Goal: Task Accomplishment & Management: Manage account settings

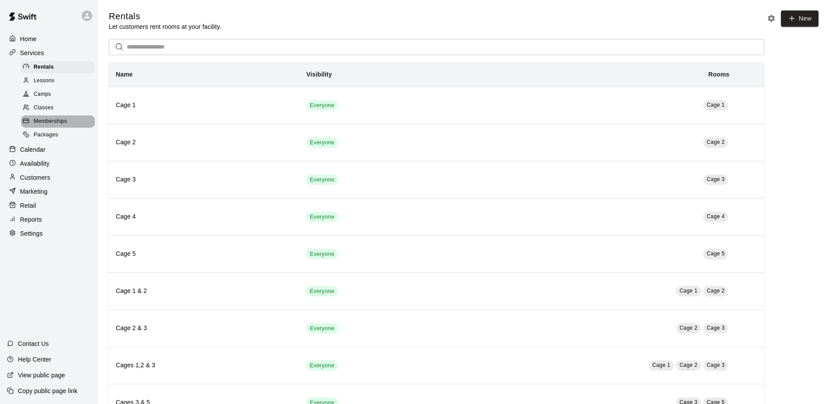
click at [42, 124] on span "Memberships" at bounding box center [50, 121] width 33 height 9
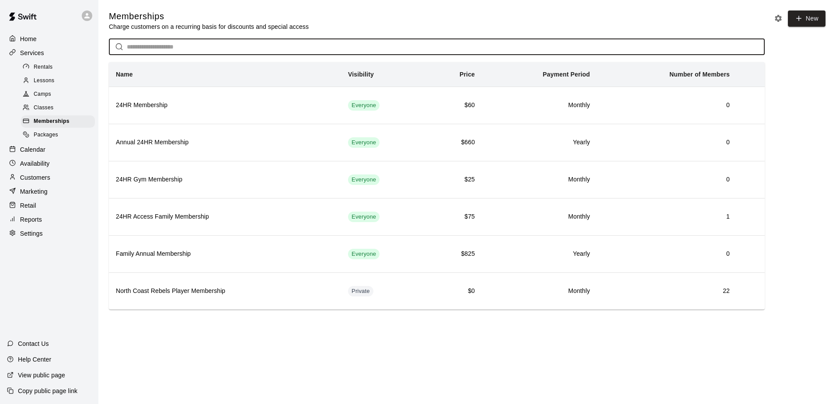
click at [184, 53] on input "text" at bounding box center [446, 47] width 638 height 16
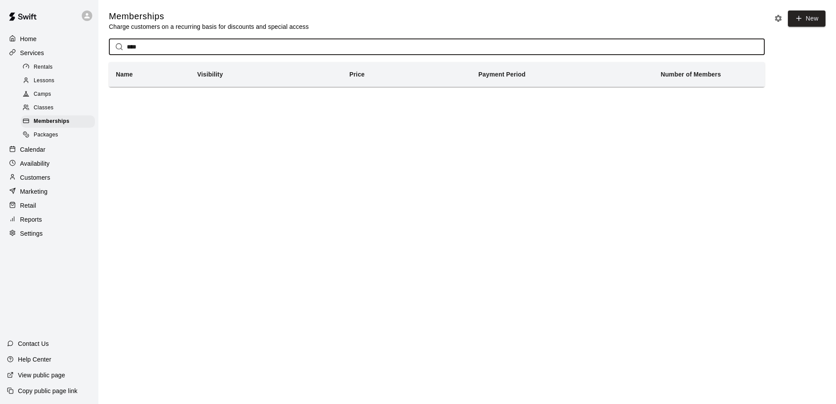
type input "****"
click at [49, 79] on span "Lessons" at bounding box center [44, 81] width 21 height 9
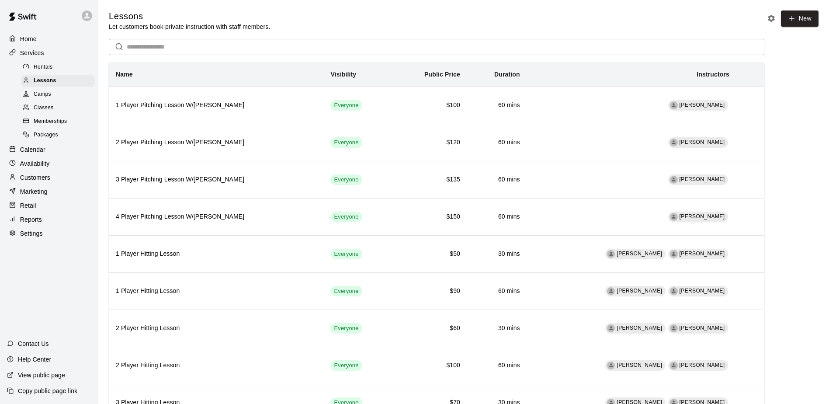
click at [35, 182] on p "Customers" at bounding box center [35, 177] width 30 height 9
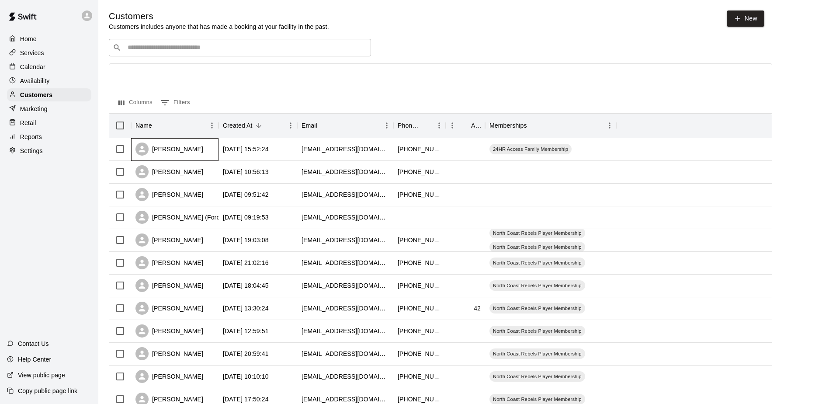
click at [168, 150] on div "[PERSON_NAME]" at bounding box center [170, 149] width 68 height 13
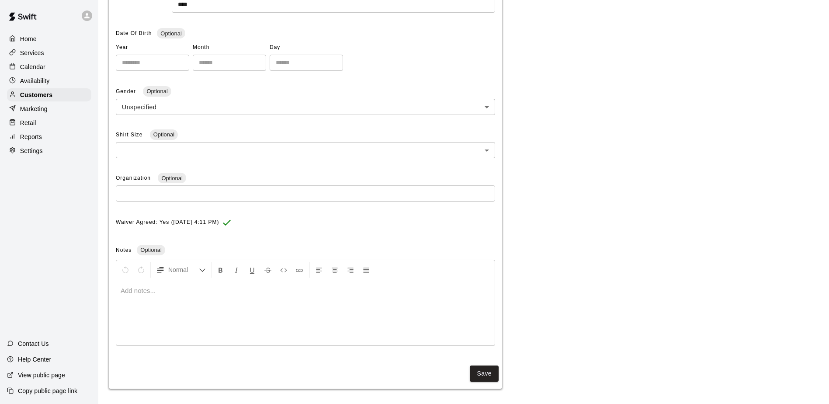
scroll to position [178, 0]
drag, startPoint x: 479, startPoint y: 371, endPoint x: 478, endPoint y: 366, distance: 5.8
click at [478, 366] on button "Save" at bounding box center [484, 371] width 29 height 16
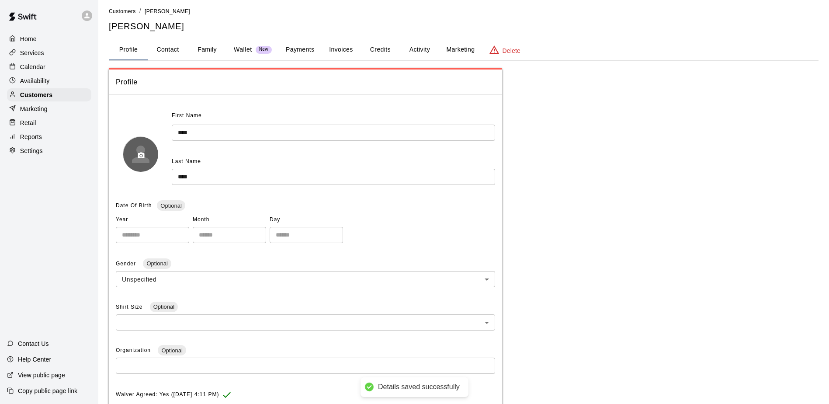
scroll to position [0, 0]
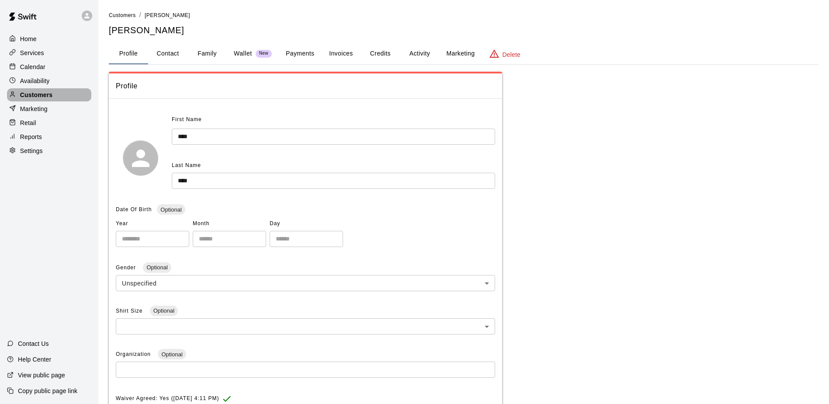
click at [45, 90] on div "Customers" at bounding box center [49, 94] width 84 height 13
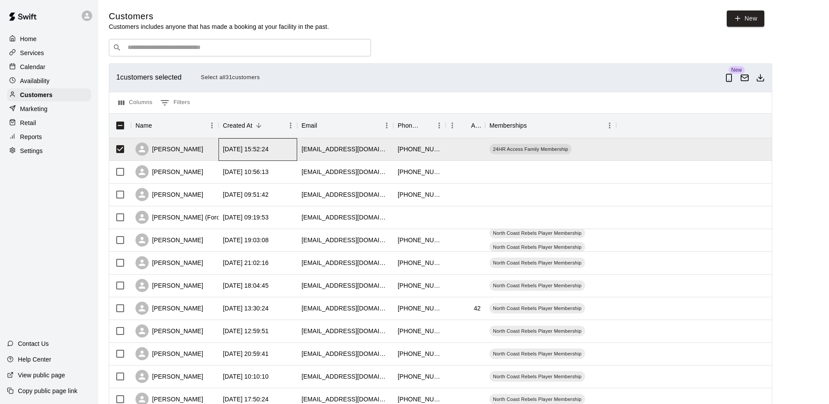
click at [225, 143] on div "[DATE] 15:52:24" at bounding box center [258, 149] width 79 height 23
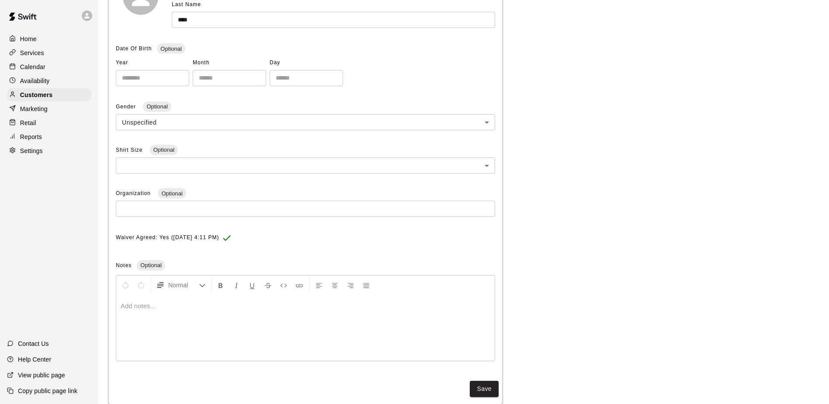
scroll to position [178, 0]
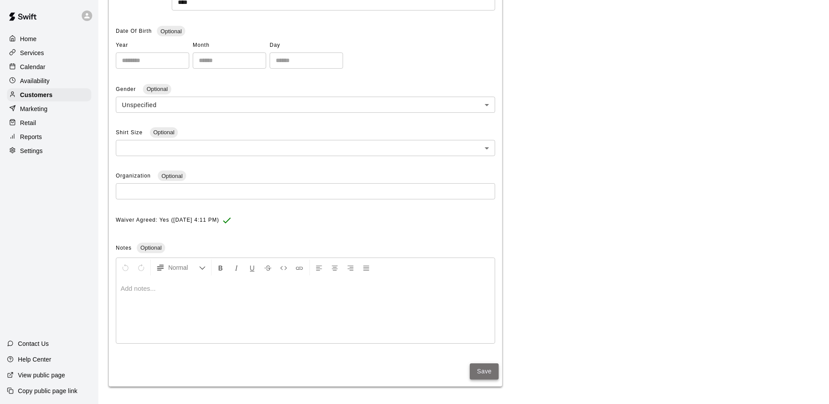
click at [486, 373] on button "Save" at bounding box center [484, 371] width 29 height 16
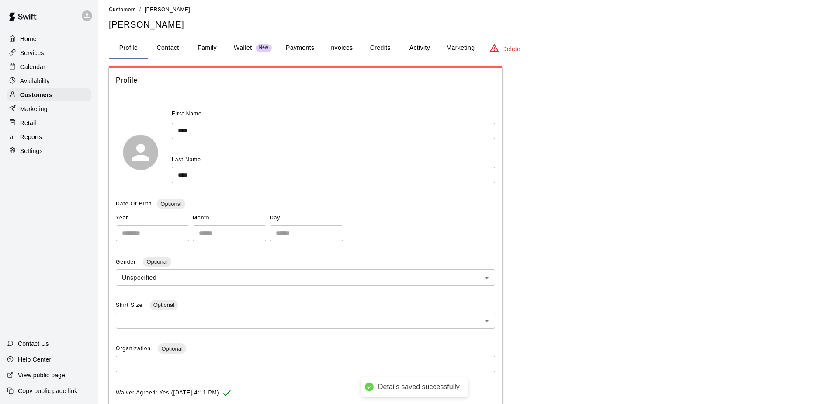
scroll to position [0, 0]
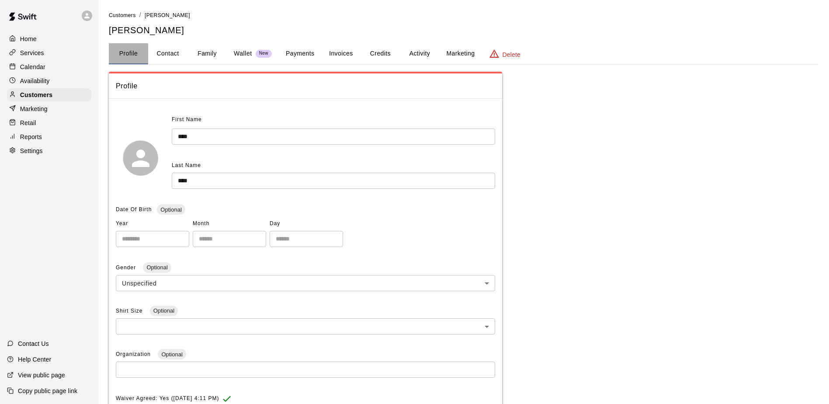
click at [109, 52] on button "Profile" at bounding box center [128, 53] width 39 height 21
click at [114, 53] on button "Profile" at bounding box center [128, 53] width 39 height 21
click at [64, 98] on div "Customers" at bounding box center [49, 94] width 84 height 13
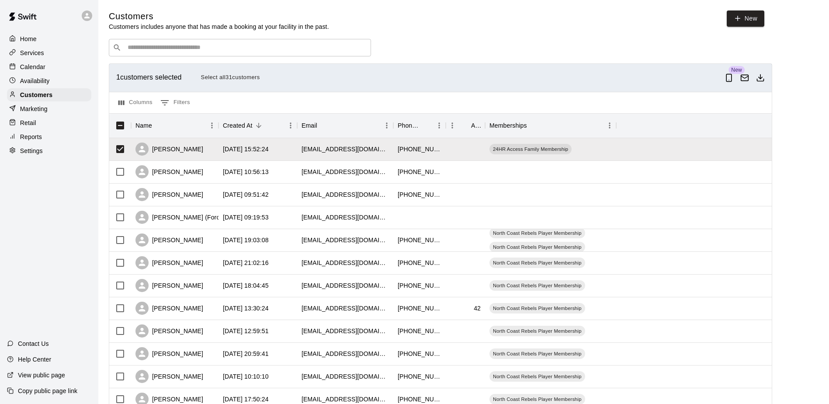
click at [610, 84] on div "1 customers selected Select all 31 customers" at bounding box center [418, 78] width 605 height 14
click at [132, 83] on div "1 customers selected Select all 31 customers" at bounding box center [418, 78] width 605 height 14
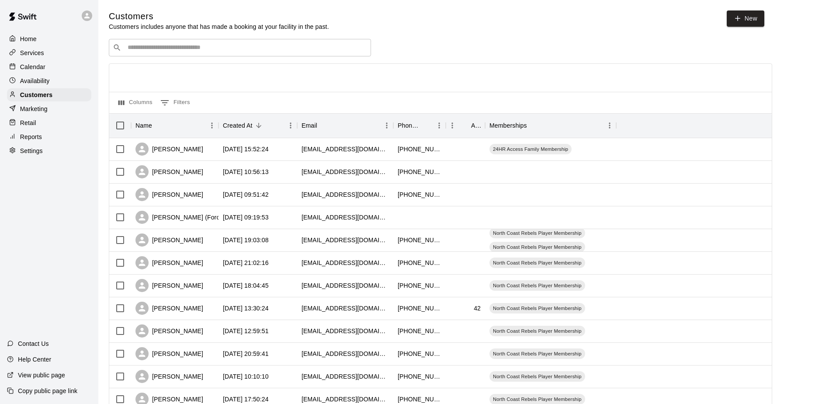
click at [29, 54] on p "Services" at bounding box center [32, 53] width 24 height 9
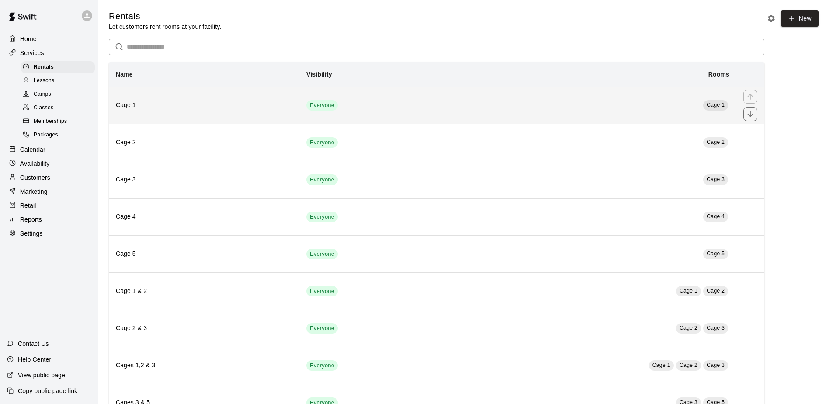
click at [332, 117] on td "Everyone" at bounding box center [365, 105] width 133 height 37
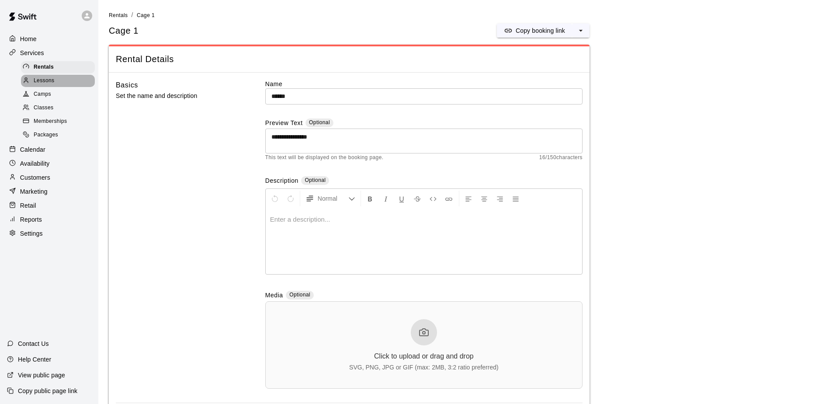
click at [60, 81] on div "Lessons" at bounding box center [58, 81] width 74 height 12
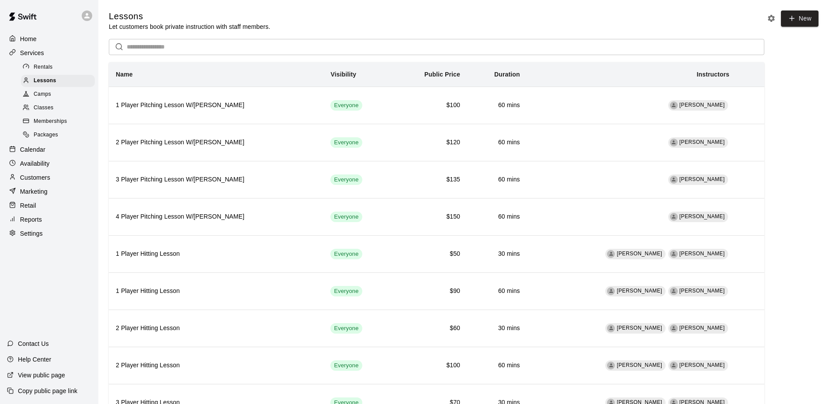
click at [44, 67] on span "Rentals" at bounding box center [43, 67] width 19 height 9
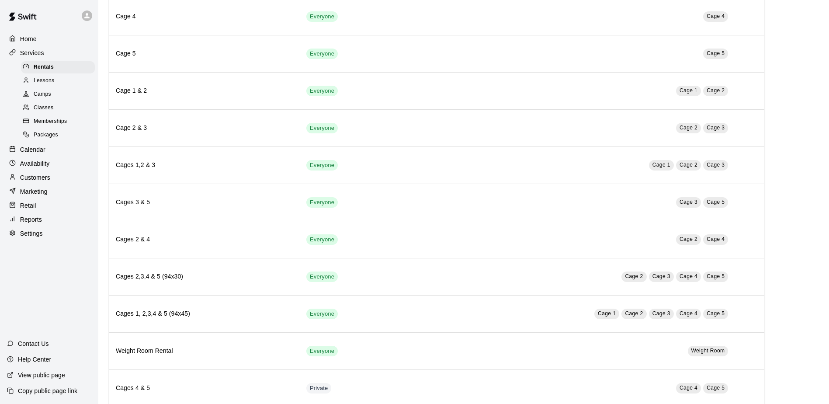
scroll to position [219, 0]
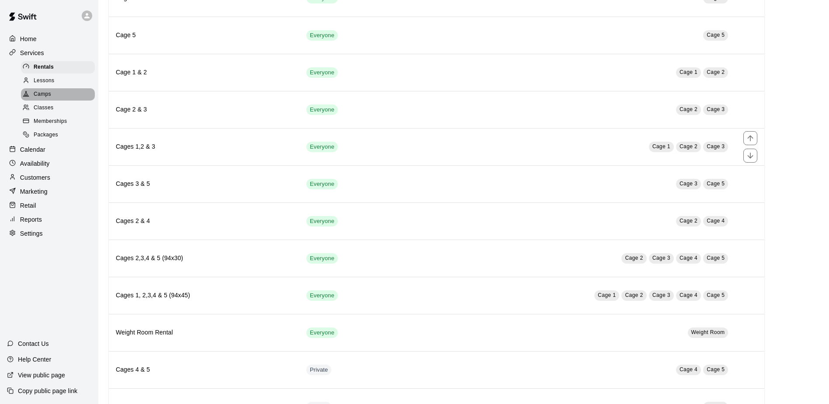
drag, startPoint x: 218, startPoint y: 136, endPoint x: 82, endPoint y: 91, distance: 143.0
click at [82, 91] on div "Camps" at bounding box center [58, 94] width 74 height 12
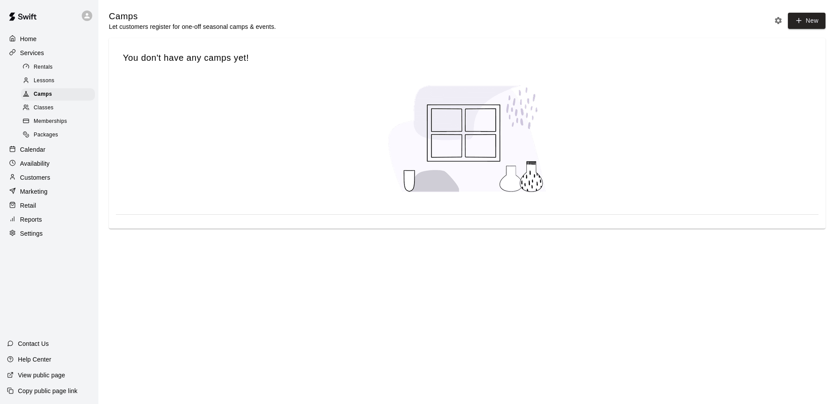
click at [67, 79] on div "Lessons" at bounding box center [58, 81] width 74 height 12
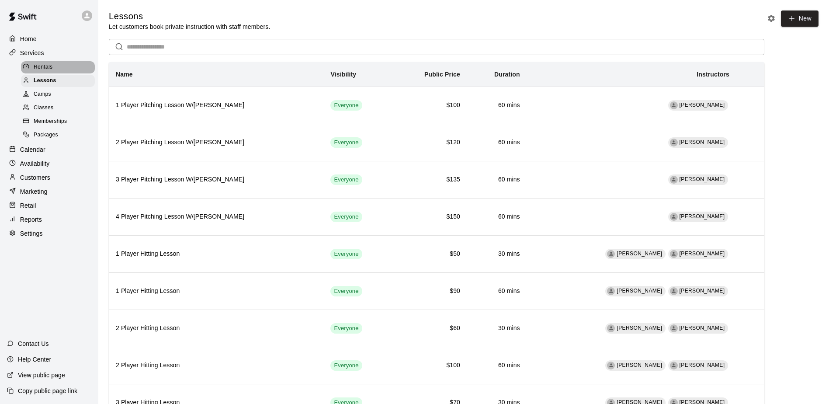
click at [61, 71] on div "Rentals" at bounding box center [58, 67] width 74 height 12
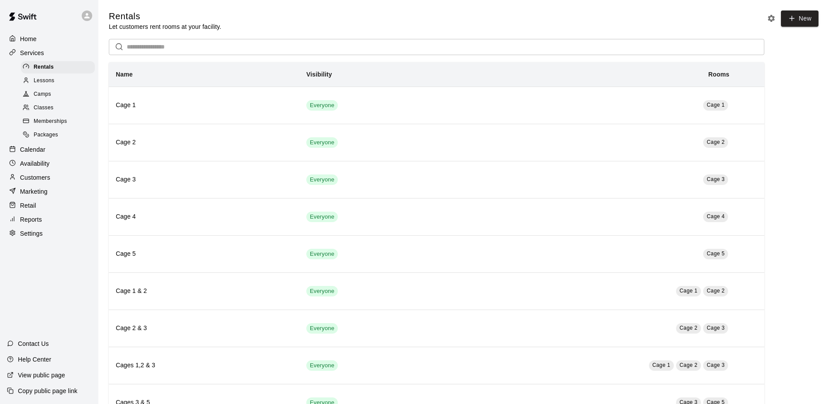
click at [56, 138] on span "Packages" at bounding box center [46, 135] width 24 height 9
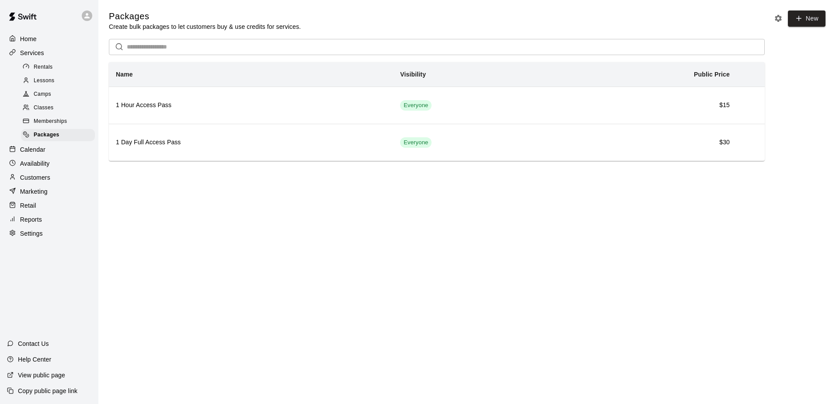
click at [55, 125] on span "Memberships" at bounding box center [50, 121] width 33 height 9
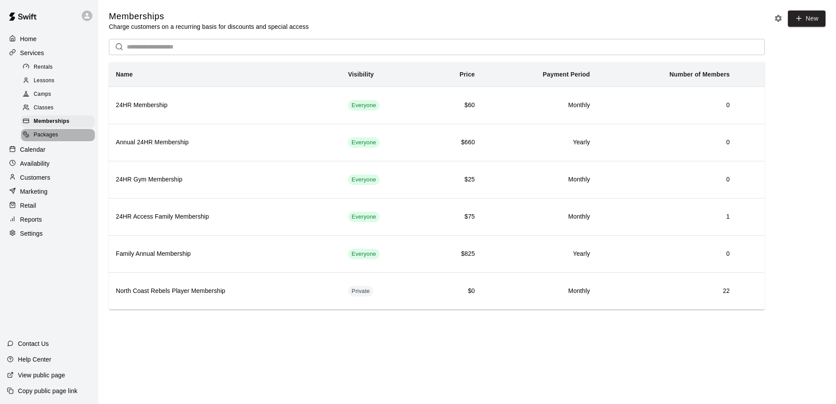
click at [55, 137] on span "Packages" at bounding box center [46, 135] width 24 height 9
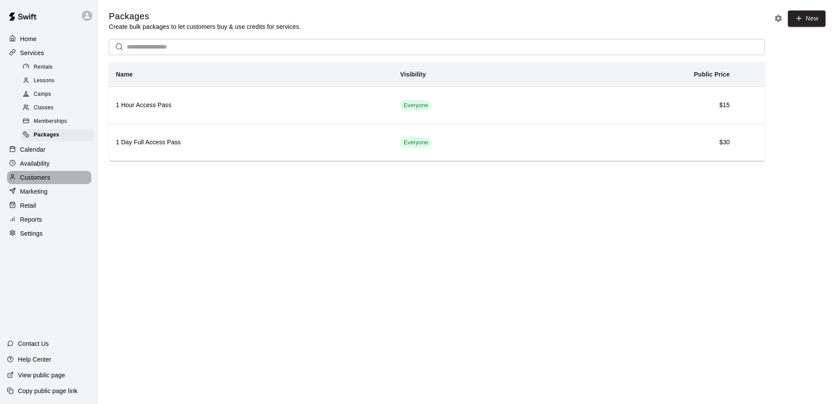
click at [19, 182] on div at bounding box center [14, 178] width 11 height 8
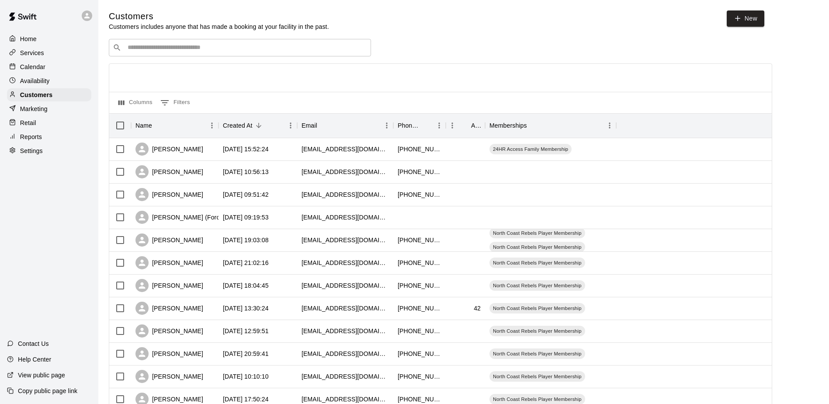
click at [297, 88] on div at bounding box center [440, 78] width 663 height 28
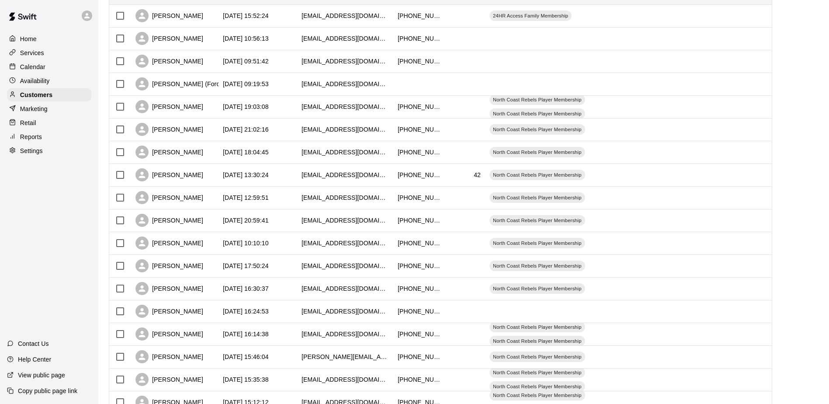
scroll to position [2, 0]
